Goal: Task Accomplishment & Management: Use online tool/utility

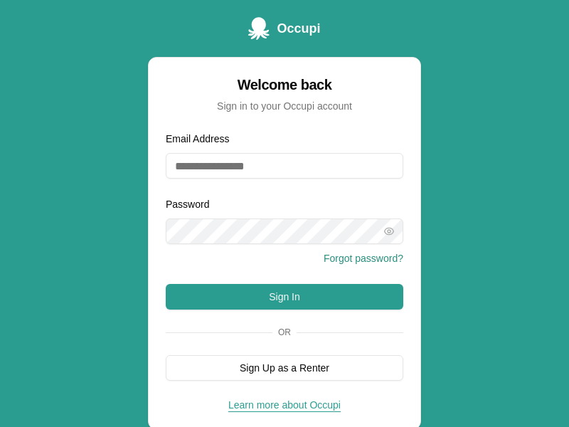
click at [284, 296] on button "Sign In" at bounding box center [284, 297] width 237 height 26
